Goal: Information Seeking & Learning: Find specific fact

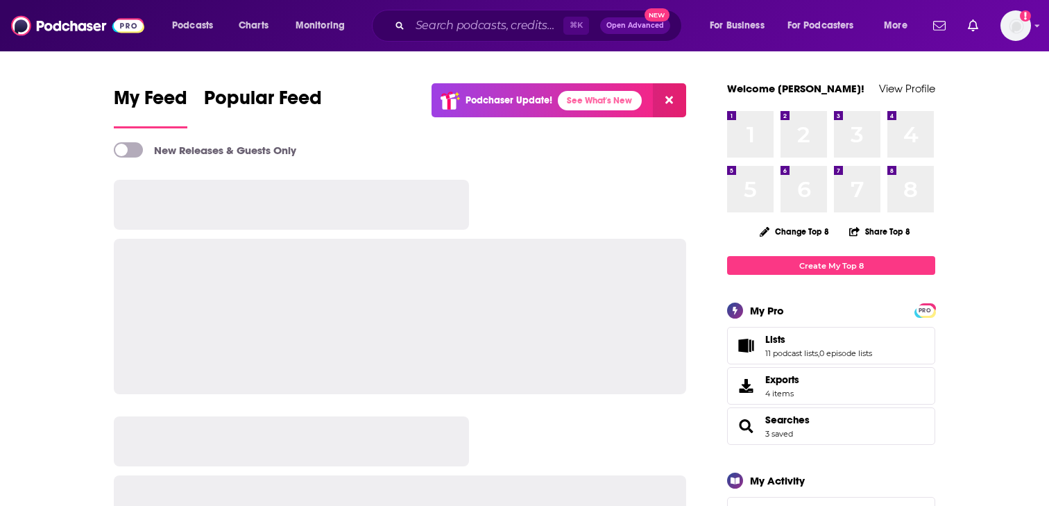
click at [445, 24] on input "Search podcasts, credits, & more..." at bounding box center [486, 26] width 153 height 22
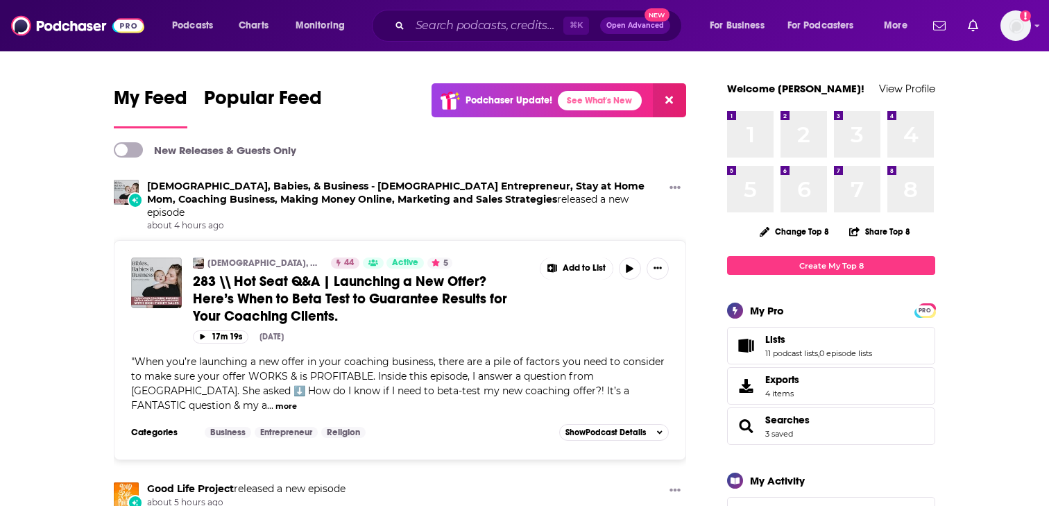
click at [475, 27] on input "Search podcasts, credits, & more..." at bounding box center [486, 26] width 153 height 22
click at [461, 20] on input "Search podcasts, credits, & more..." at bounding box center [486, 26] width 153 height 22
click at [436, 28] on input "Search podcasts, credits, & more..." at bounding box center [486, 26] width 153 height 22
click at [450, 30] on input "Search podcasts, credits, & more..." at bounding box center [486, 26] width 153 height 22
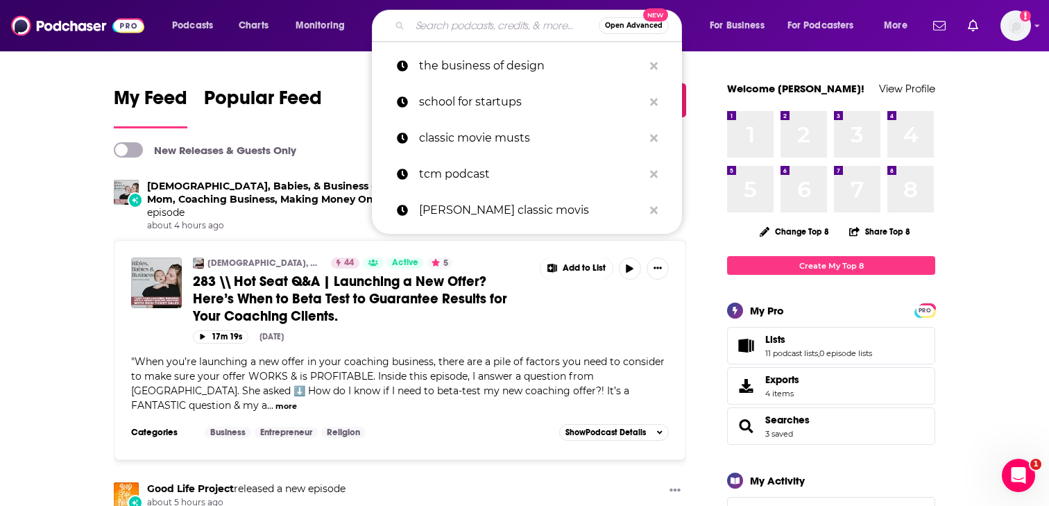
click at [450, 24] on input "Search podcasts, credits, & more..." at bounding box center [504, 26] width 189 height 22
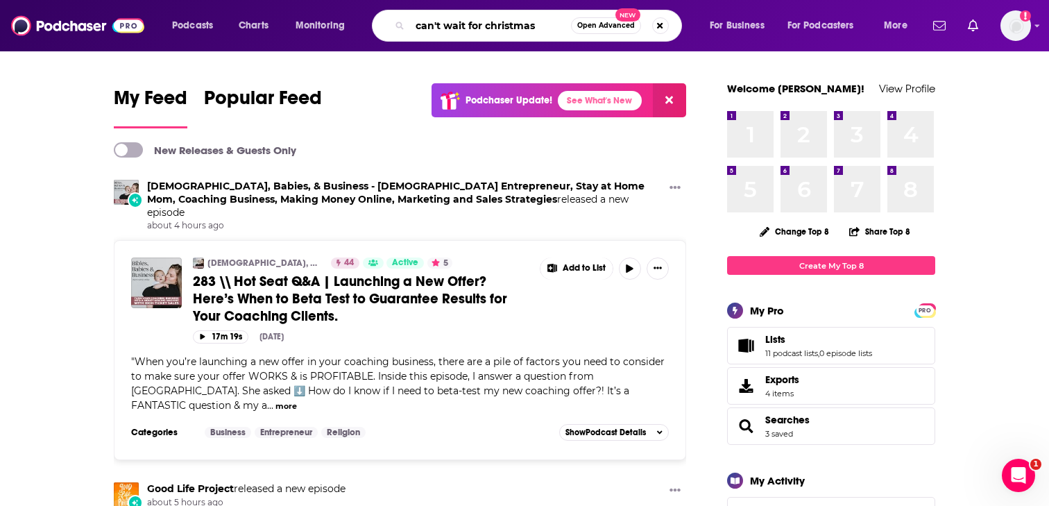
type input "can't wait for christmas"
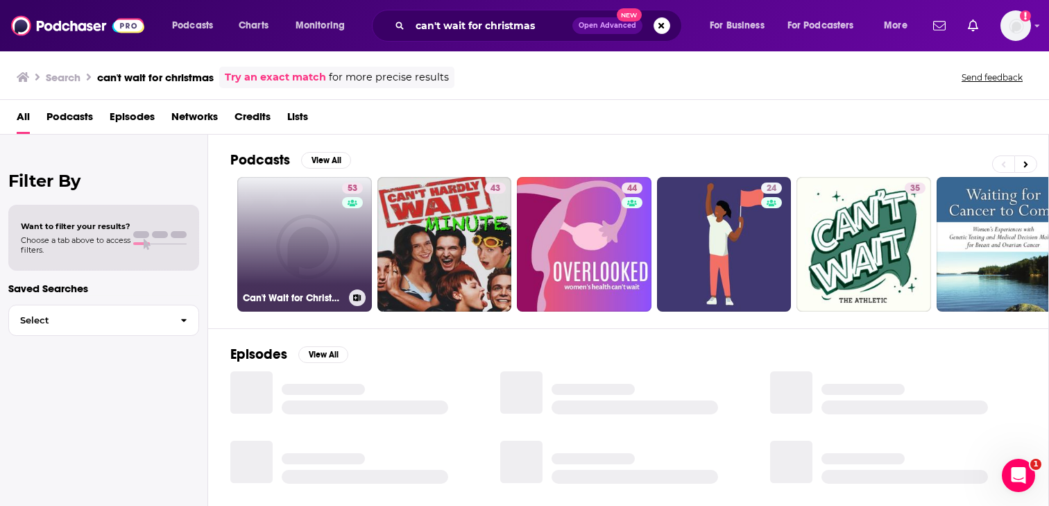
click at [305, 229] on link "53 Can't Wait for Christmas" at bounding box center [304, 244] width 135 height 135
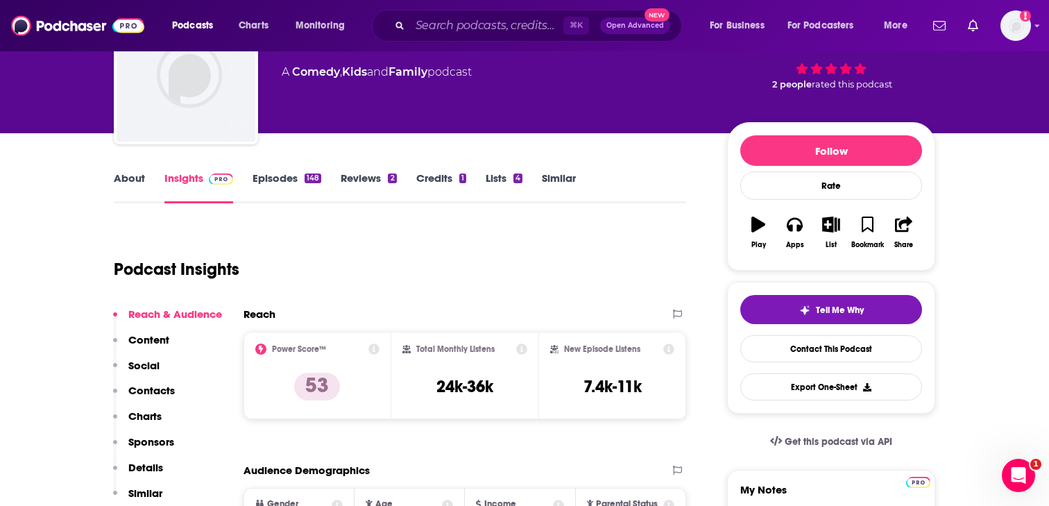
scroll to position [100, 0]
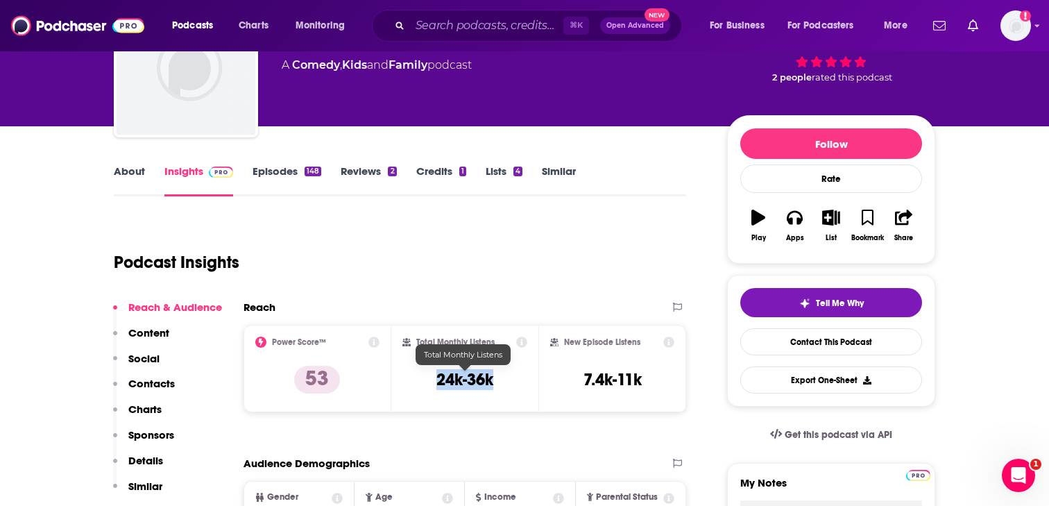
drag, startPoint x: 436, startPoint y: 376, endPoint x: 498, endPoint y: 377, distance: 62.4
click at [498, 377] on div "Total Monthly Listens 24k-36k" at bounding box center [465, 368] width 126 height 64
copy h3 "24k-36k"
